Goal: Task Accomplishment & Management: Use online tool/utility

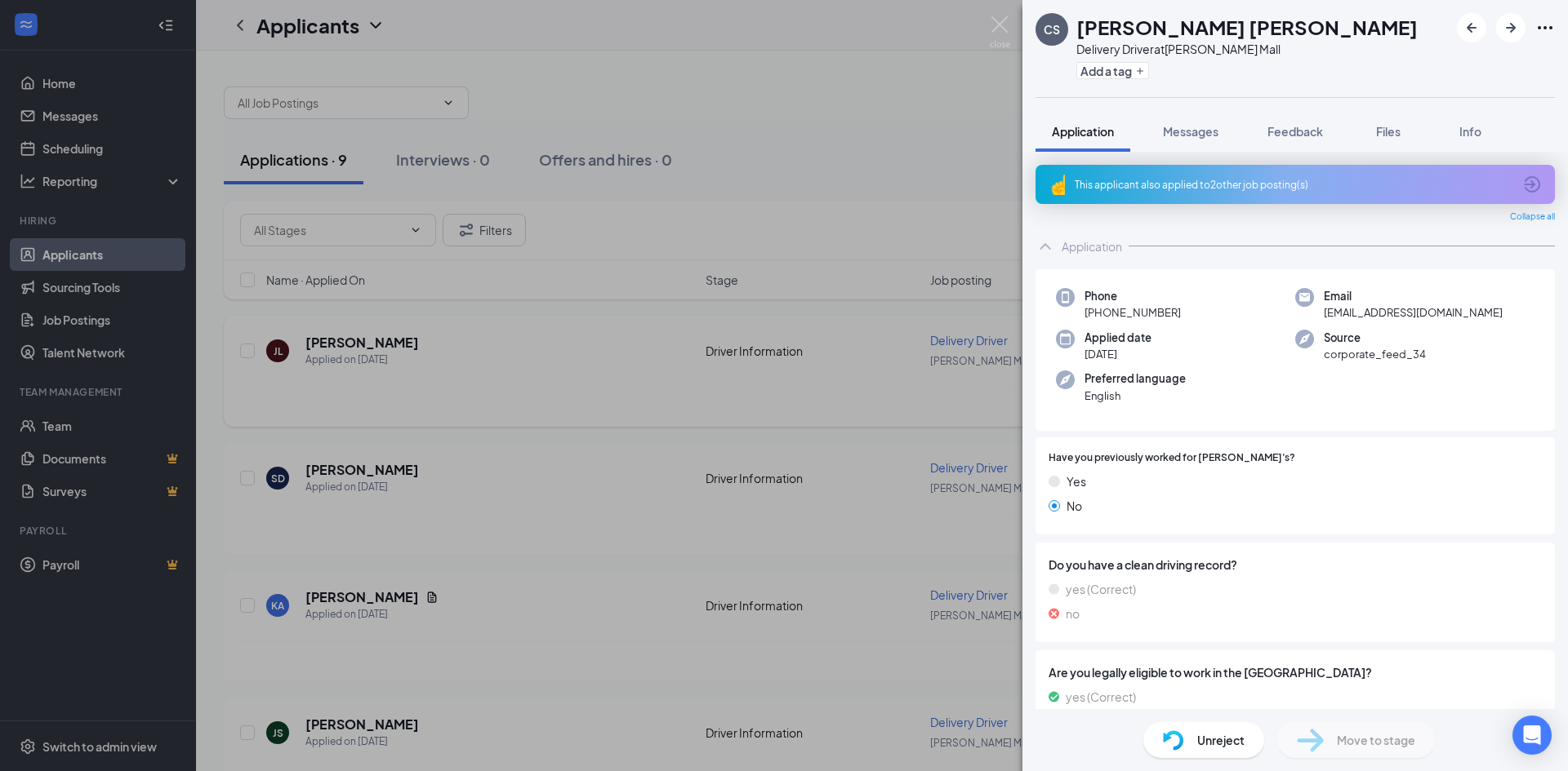
drag, startPoint x: 591, startPoint y: 378, endPoint x: 570, endPoint y: 415, distance: 42.5
click at [592, 377] on div "[PERSON_NAME] Delivery Driver at [PERSON_NAME][GEOGRAPHIC_DATA] Add a tag Appli…" at bounding box center [784, 385] width 1568 height 771
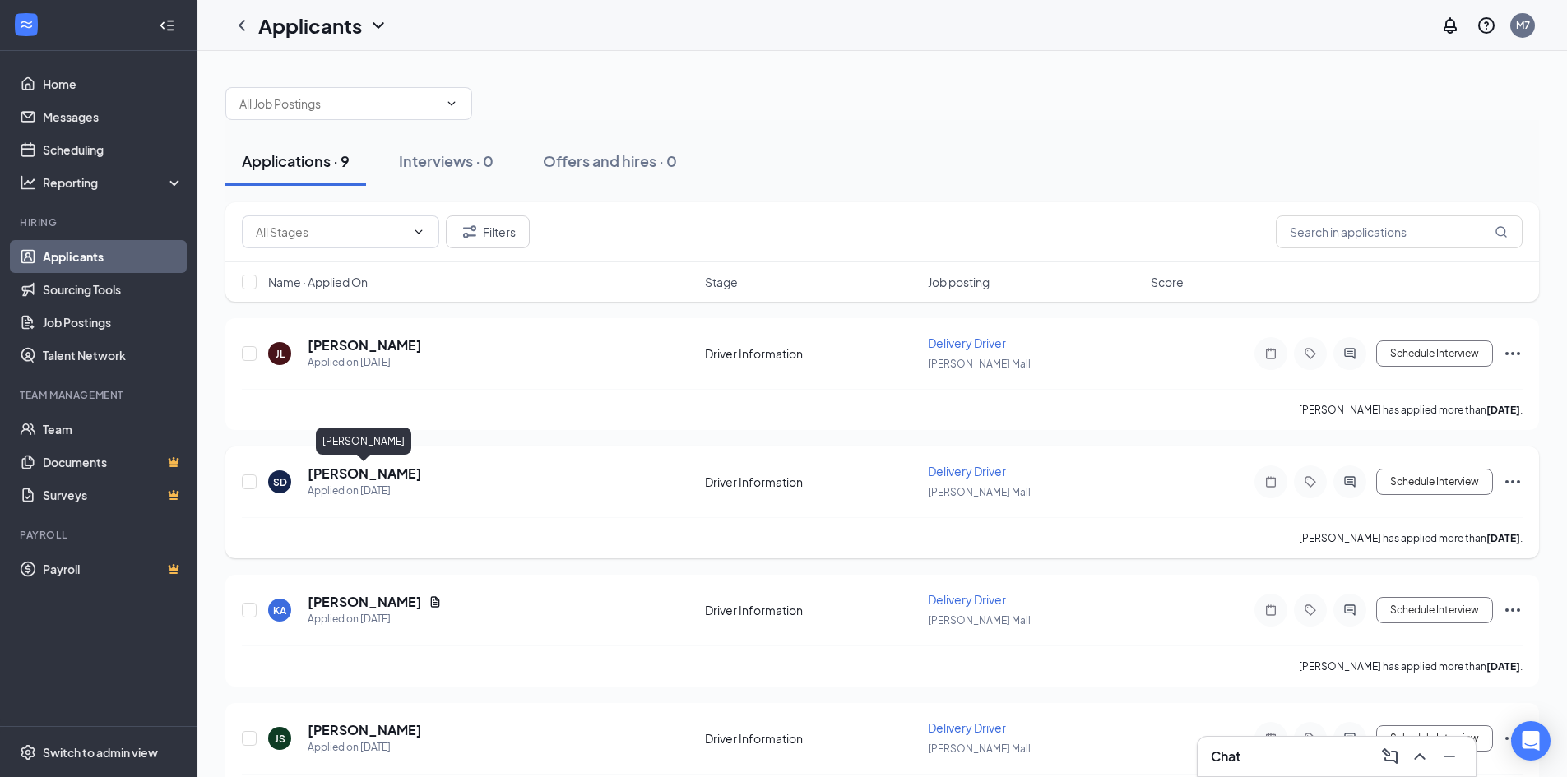
click at [366, 470] on h5 "[PERSON_NAME]" at bounding box center [365, 474] width 114 height 18
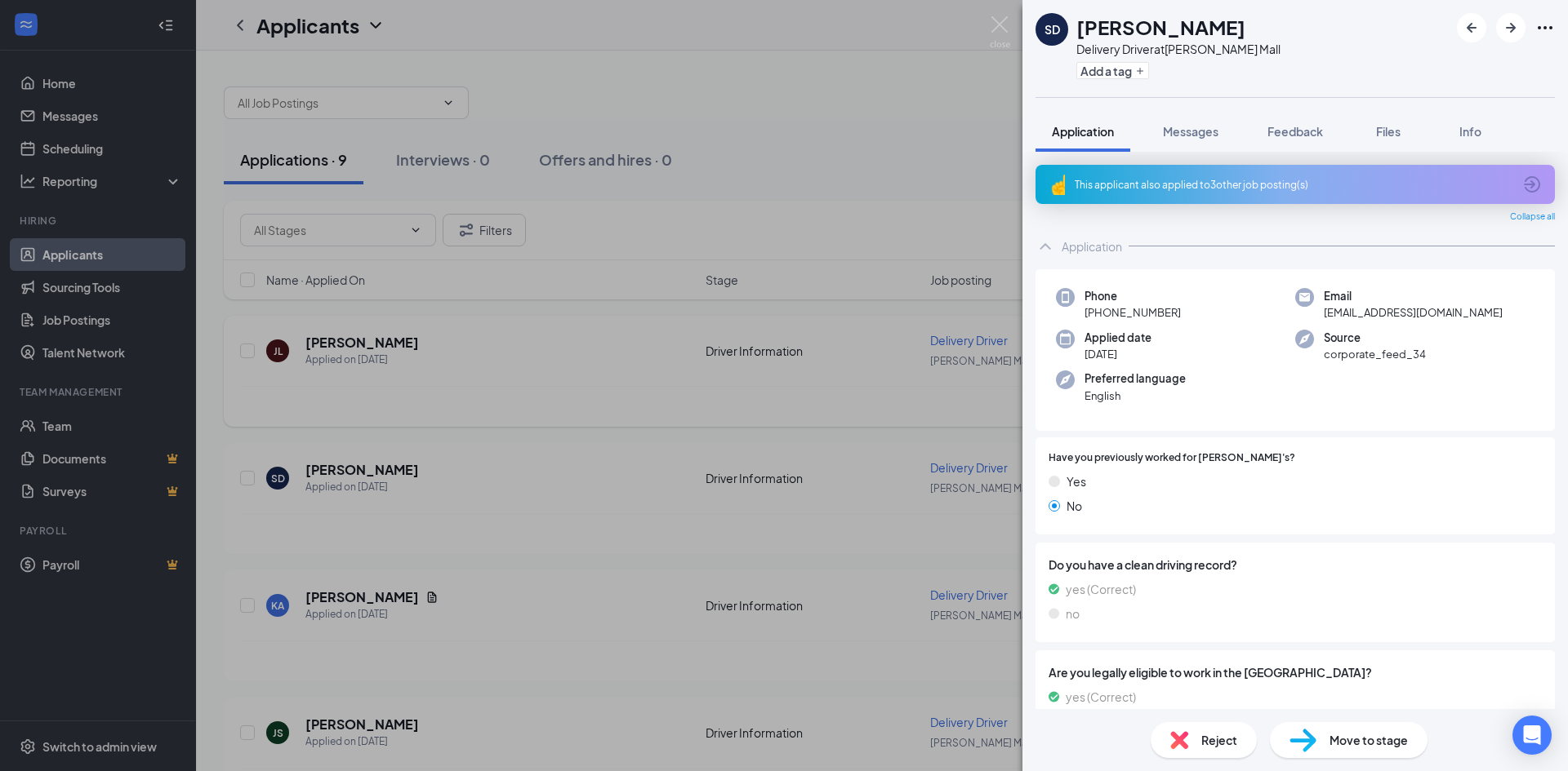
click at [355, 343] on div "SD [PERSON_NAME] Delivery Driver at [PERSON_NAME][GEOGRAPHIC_DATA] Add a tag Ap…" at bounding box center [784, 385] width 1568 height 771
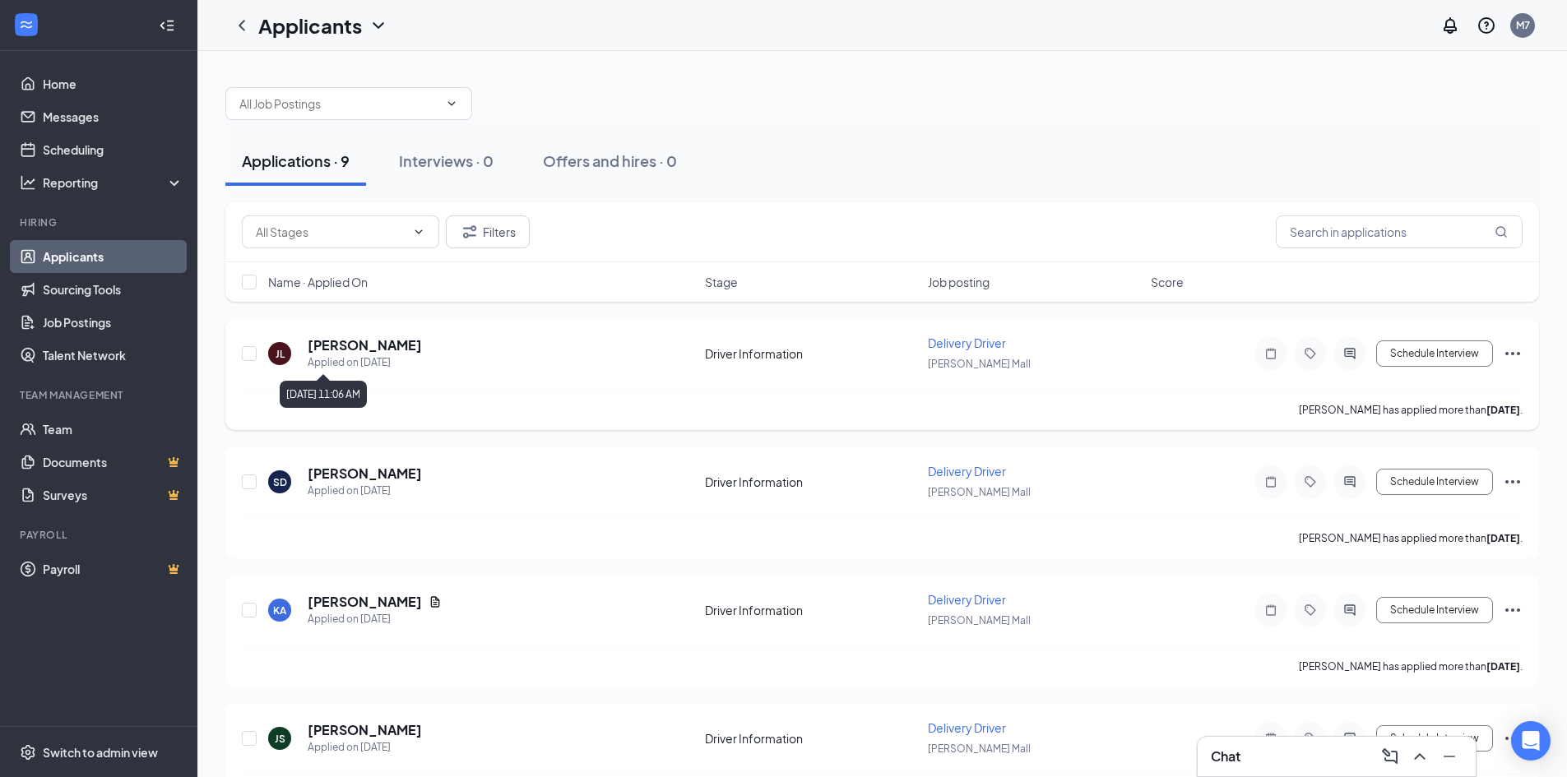
click at [388, 358] on div "Applied on [DATE]" at bounding box center [365, 363] width 114 height 16
click at [329, 341] on h5 "[PERSON_NAME]" at bounding box center [365, 345] width 114 height 18
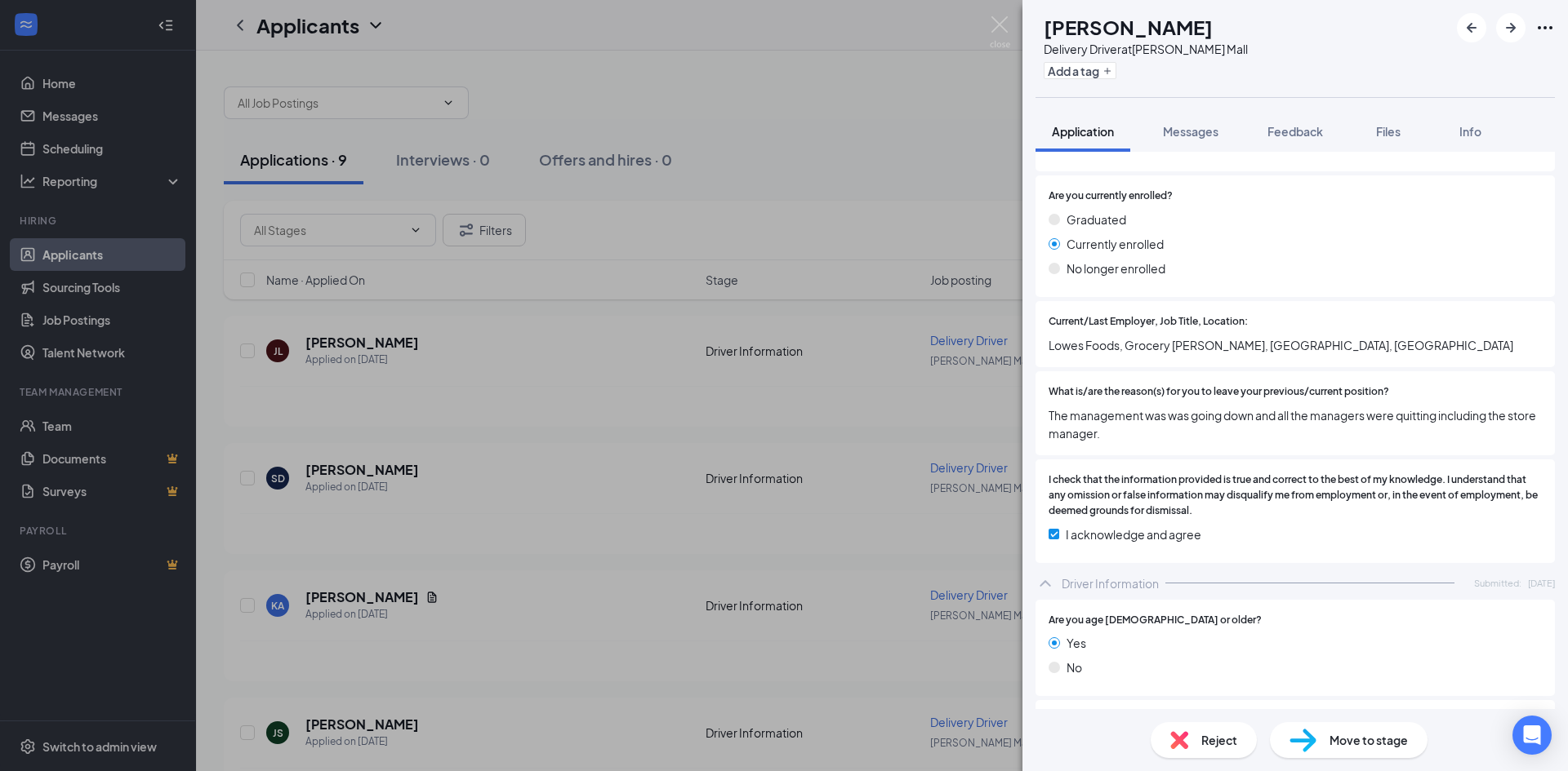
scroll to position [1485, 0]
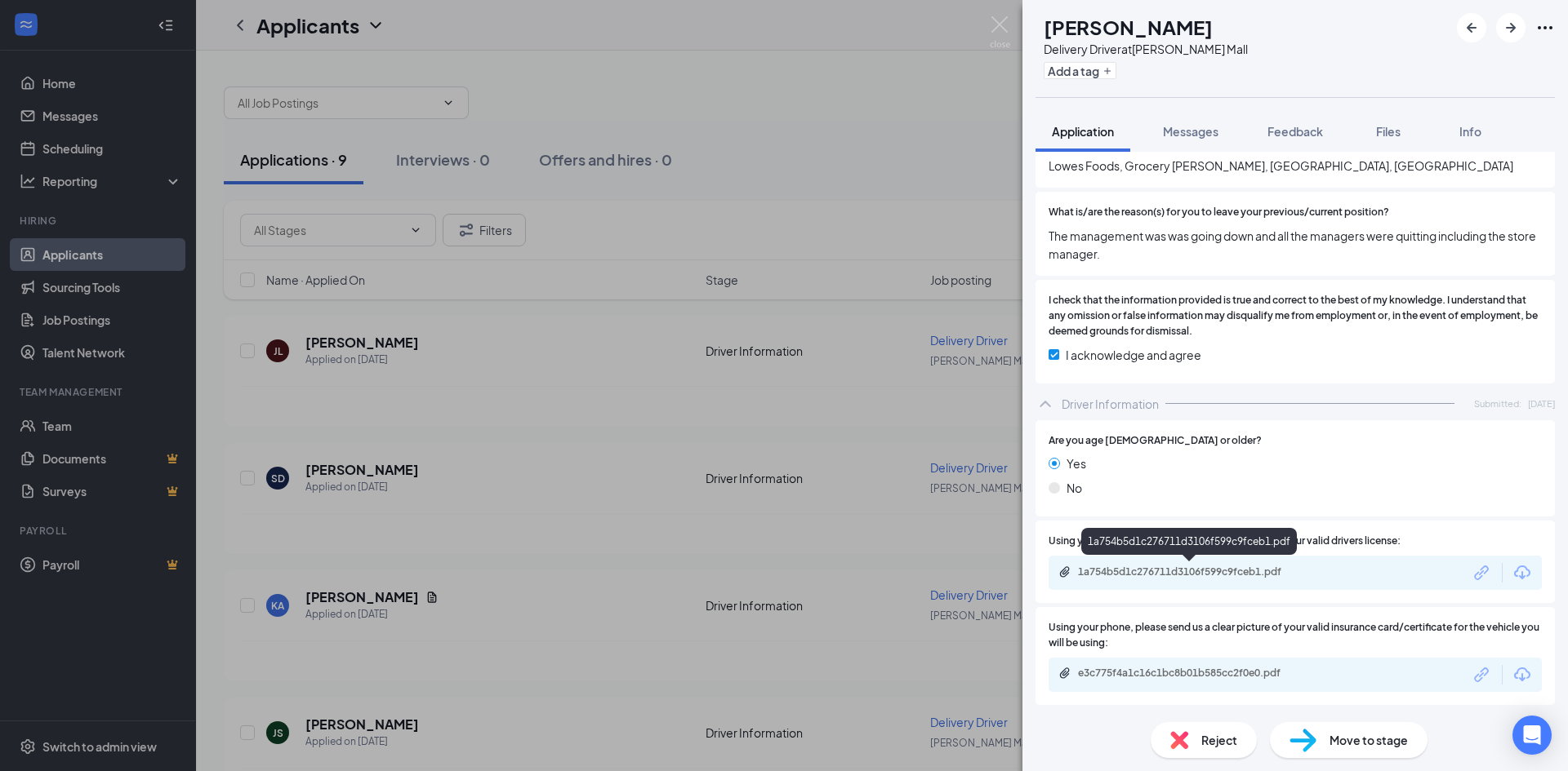
click at [1219, 574] on div "1a754b5d1c276711d3106f599c9fceb1.pdf" at bounding box center [1192, 572] width 228 height 13
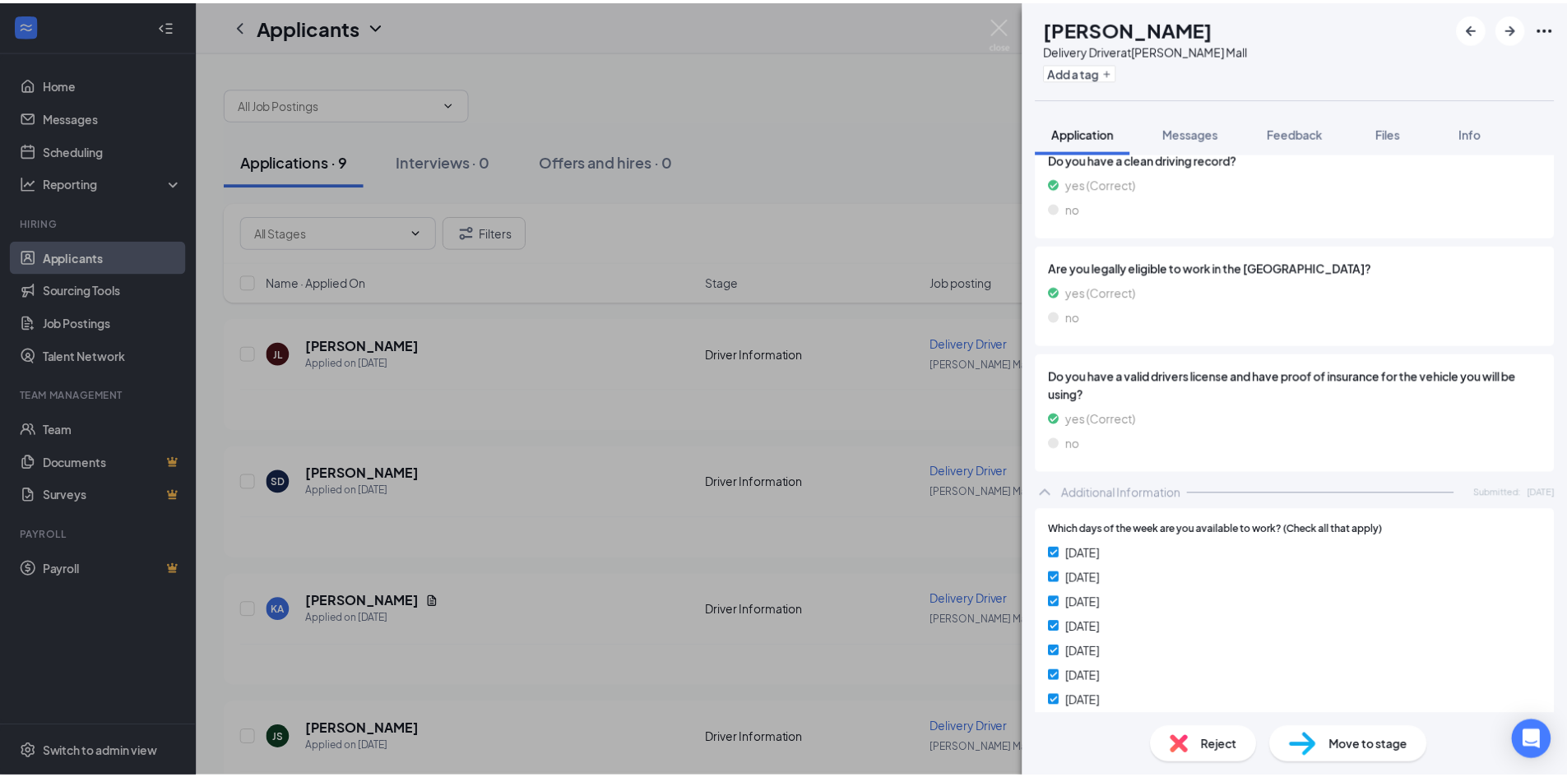
scroll to position [82, 0]
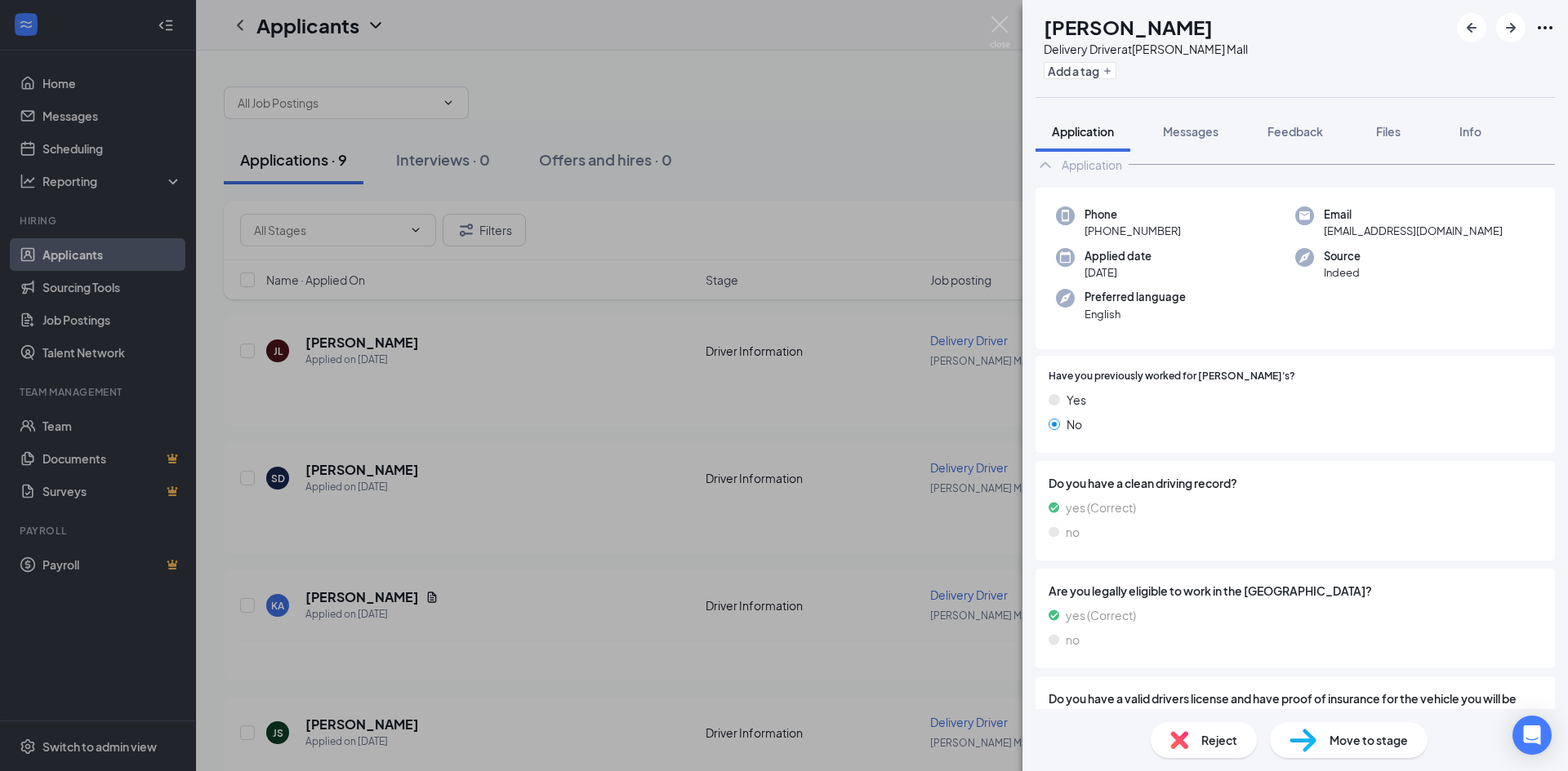
click at [324, 601] on div "[PERSON_NAME] Delivery Driver at [PERSON_NAME][GEOGRAPHIC_DATA] Add a tag Appli…" at bounding box center [784, 385] width 1568 height 771
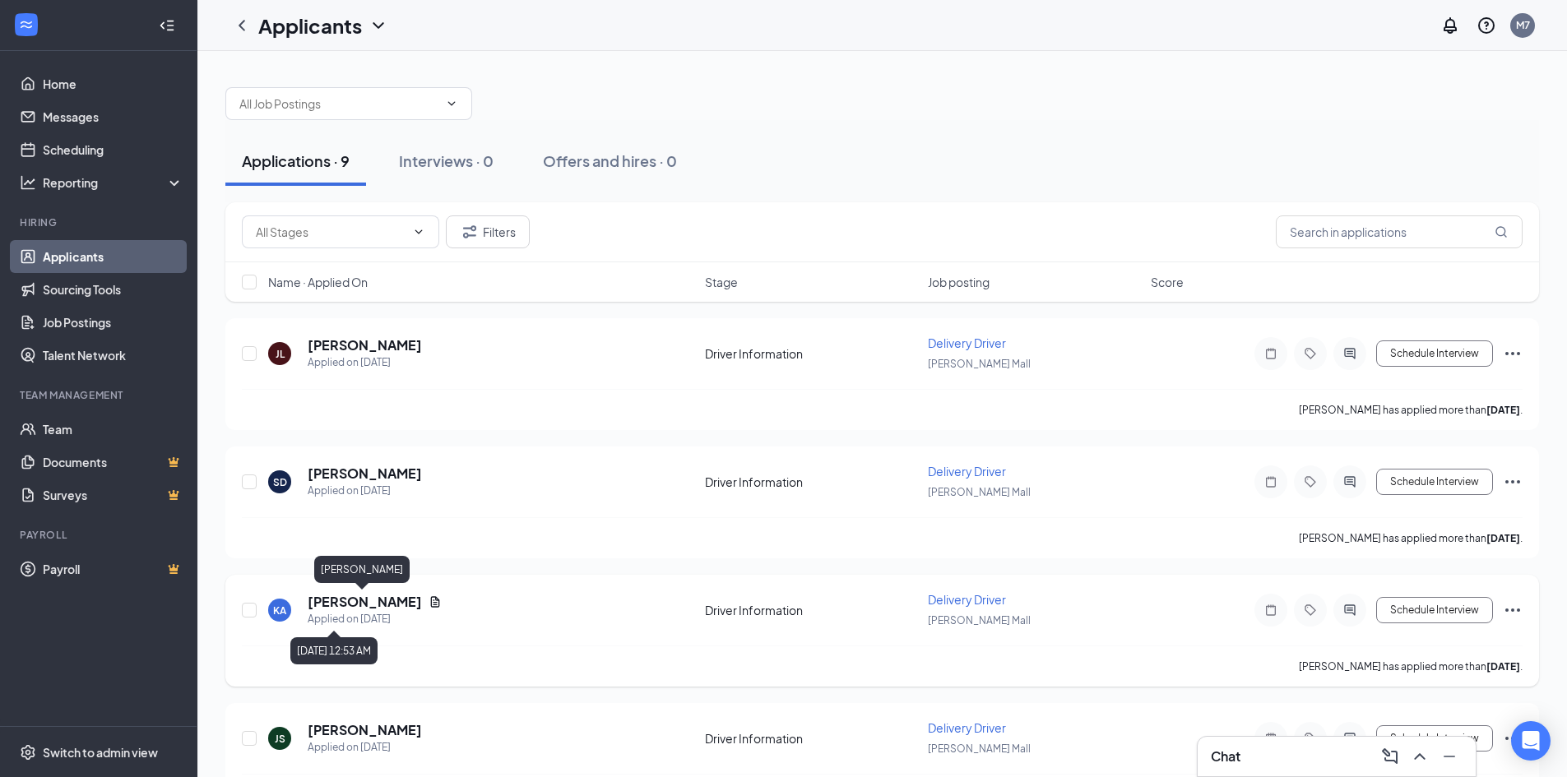
click at [358, 606] on h5 "[PERSON_NAME]" at bounding box center [365, 602] width 114 height 18
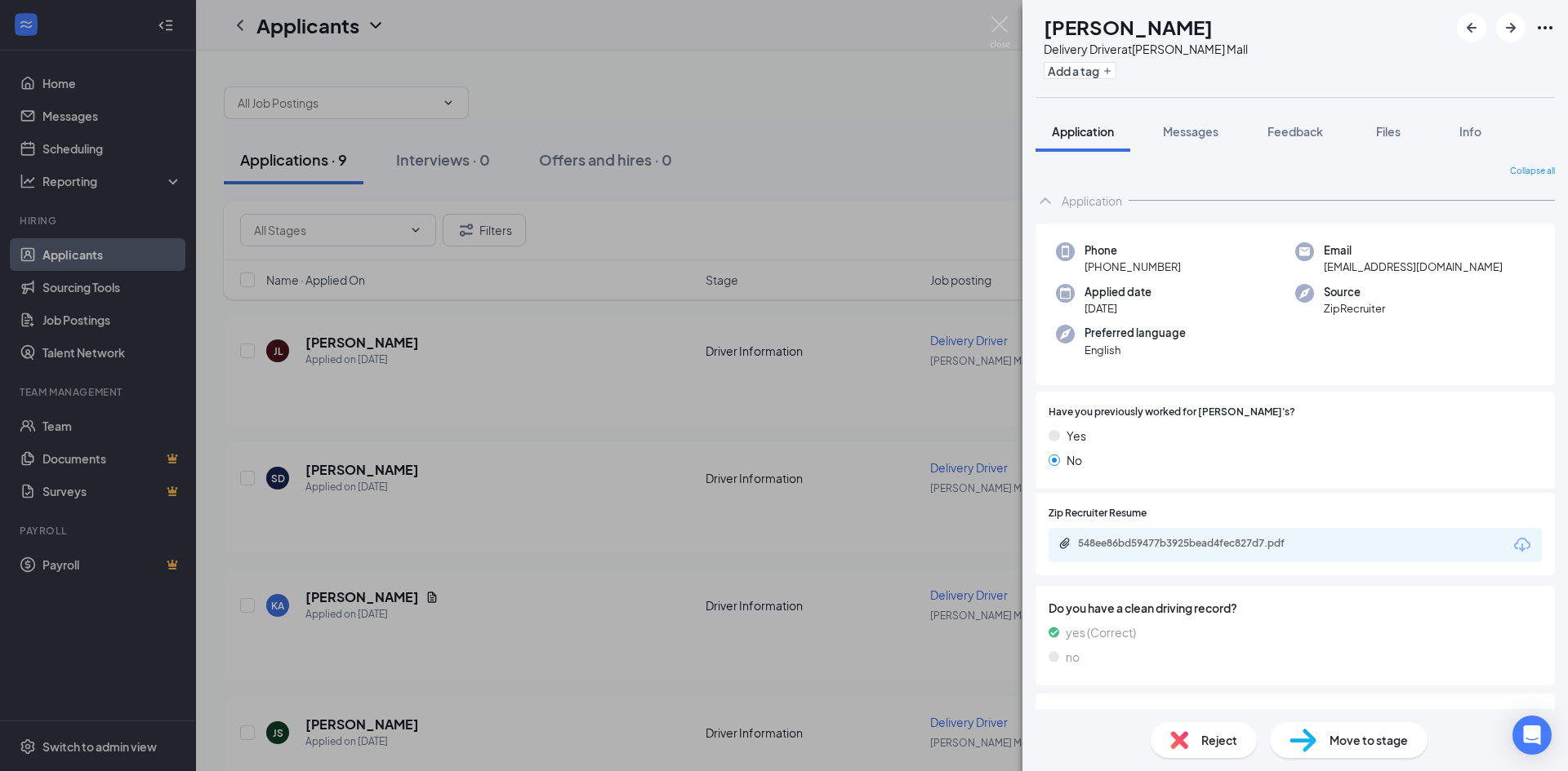
drag, startPoint x: 645, startPoint y: 66, endPoint x: 650, endPoint y: 2, distance: 64.2
click at [647, 65] on div "KA [PERSON_NAME] Driver at [PERSON_NAME][GEOGRAPHIC_DATA] Add a tag Application…" at bounding box center [784, 385] width 1568 height 771
